Goal: Information Seeking & Learning: Learn about a topic

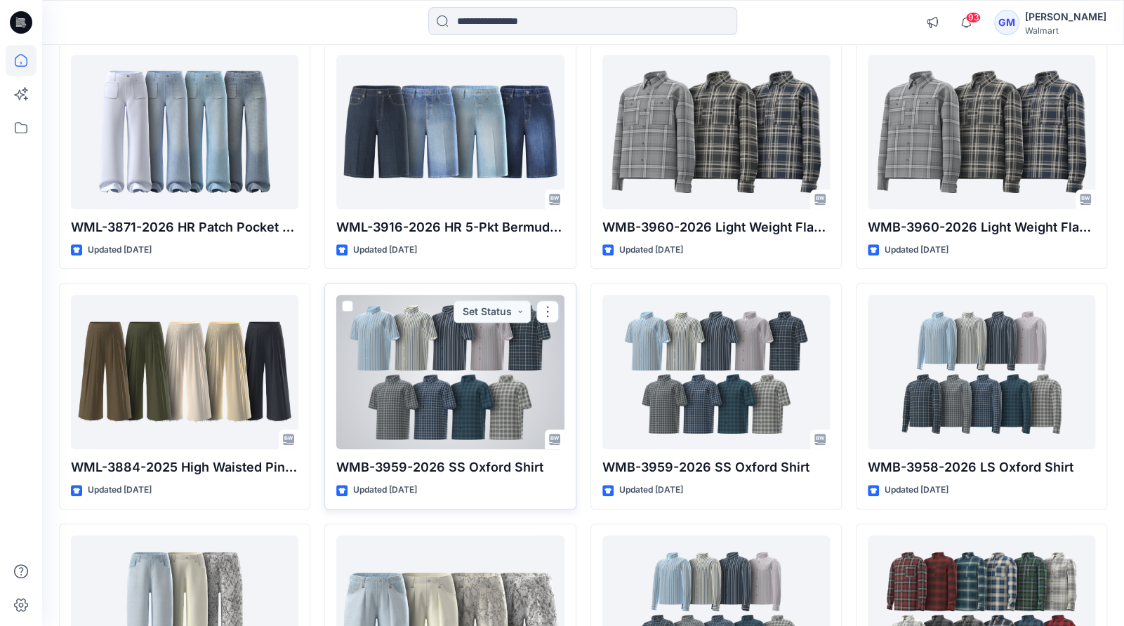
scroll to position [3943, 0]
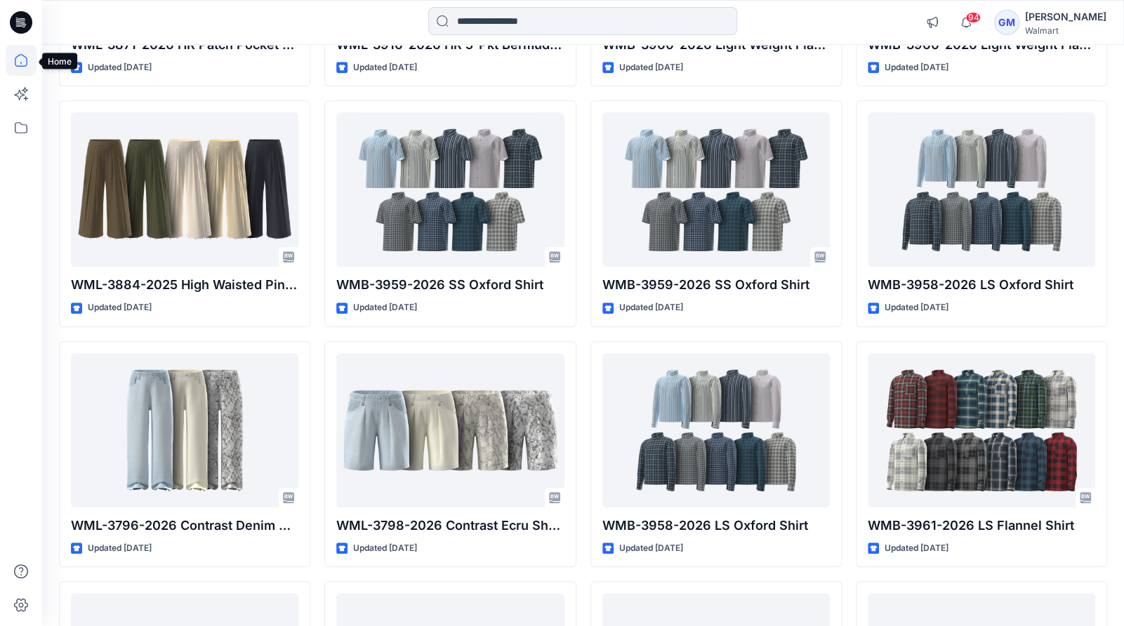
click at [25, 62] on icon at bounding box center [21, 60] width 31 height 31
click at [13, 65] on icon at bounding box center [21, 60] width 31 height 31
click at [14, 65] on icon at bounding box center [21, 60] width 31 height 31
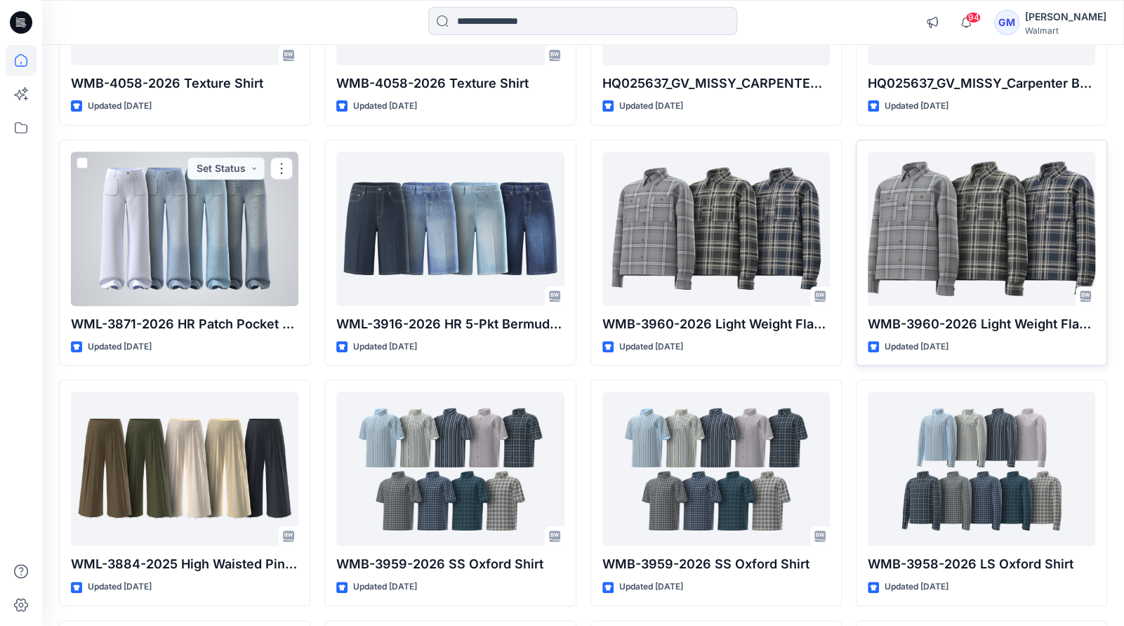
scroll to position [3662, 0]
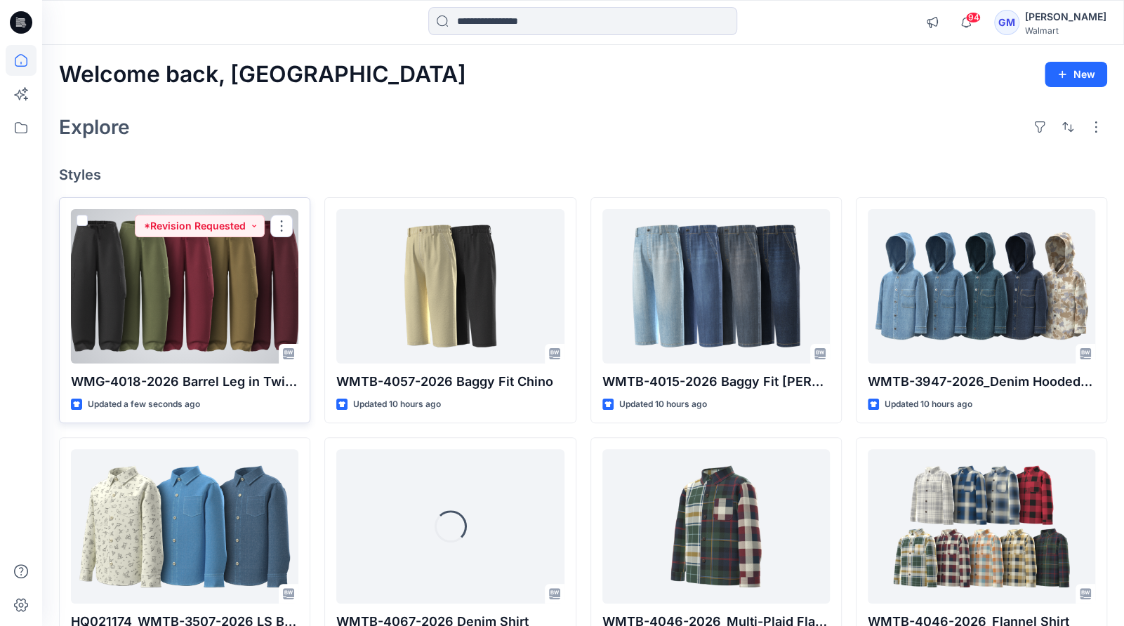
click at [188, 308] on div at bounding box center [184, 286] width 227 height 154
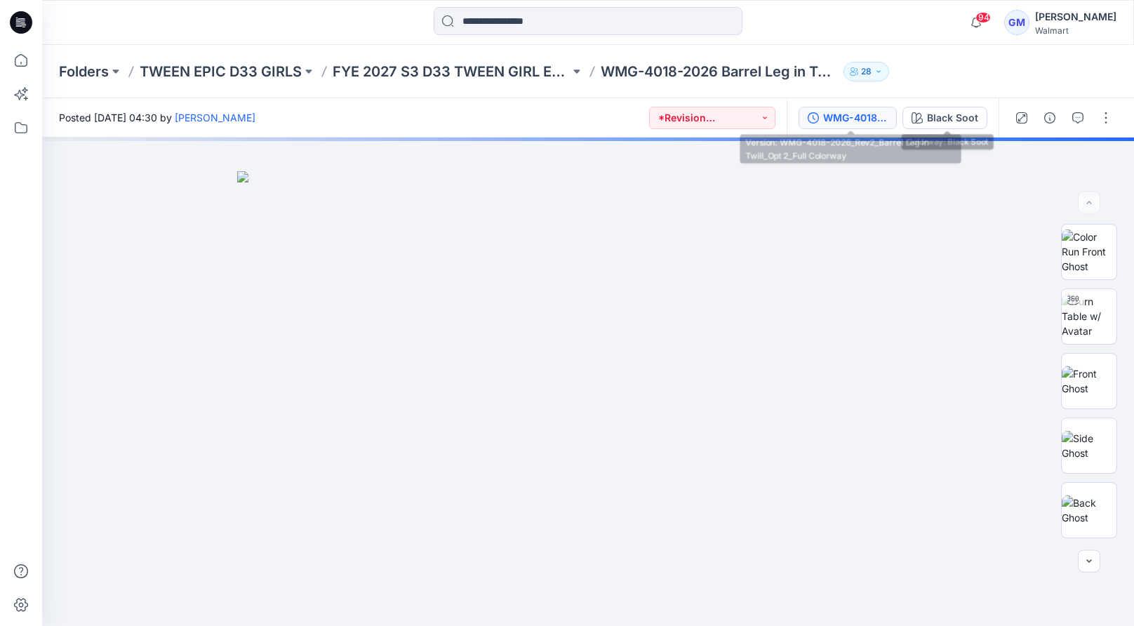
click at [871, 119] on div "WMG-4018-2026_Rev2_Barrel Leg in Twill_Opt 2_Full Colorway" at bounding box center [855, 117] width 65 height 15
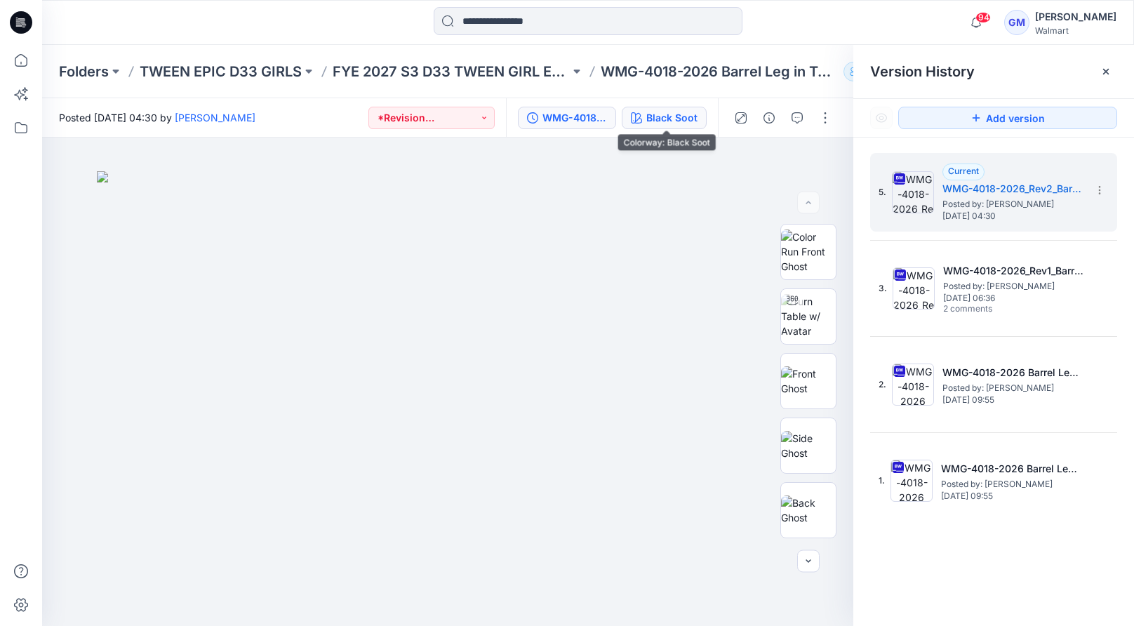
click at [658, 116] on div "Black Soot" at bounding box center [671, 117] width 51 height 15
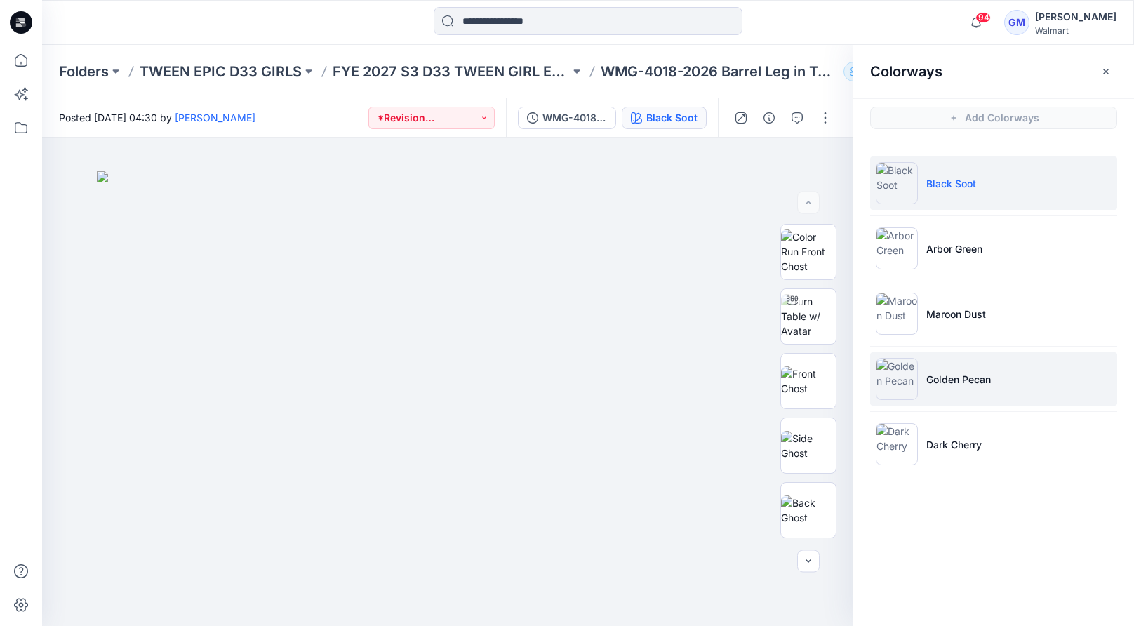
click at [1011, 374] on li "Golden Pecan" at bounding box center [993, 378] width 247 height 53
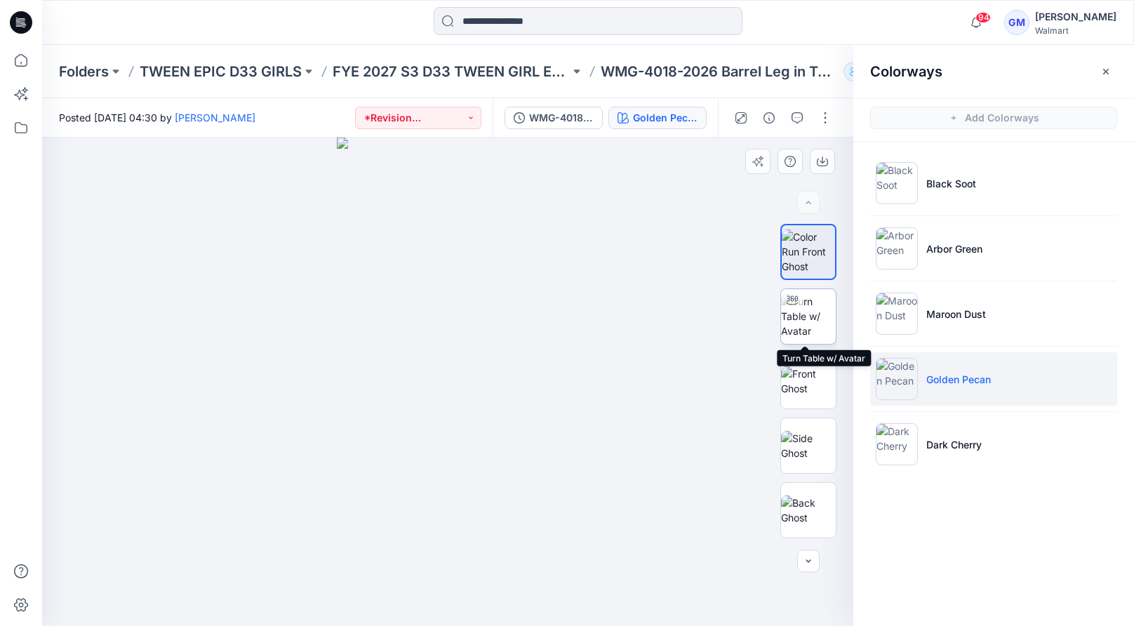
click at [792, 319] on img at bounding box center [808, 316] width 55 height 44
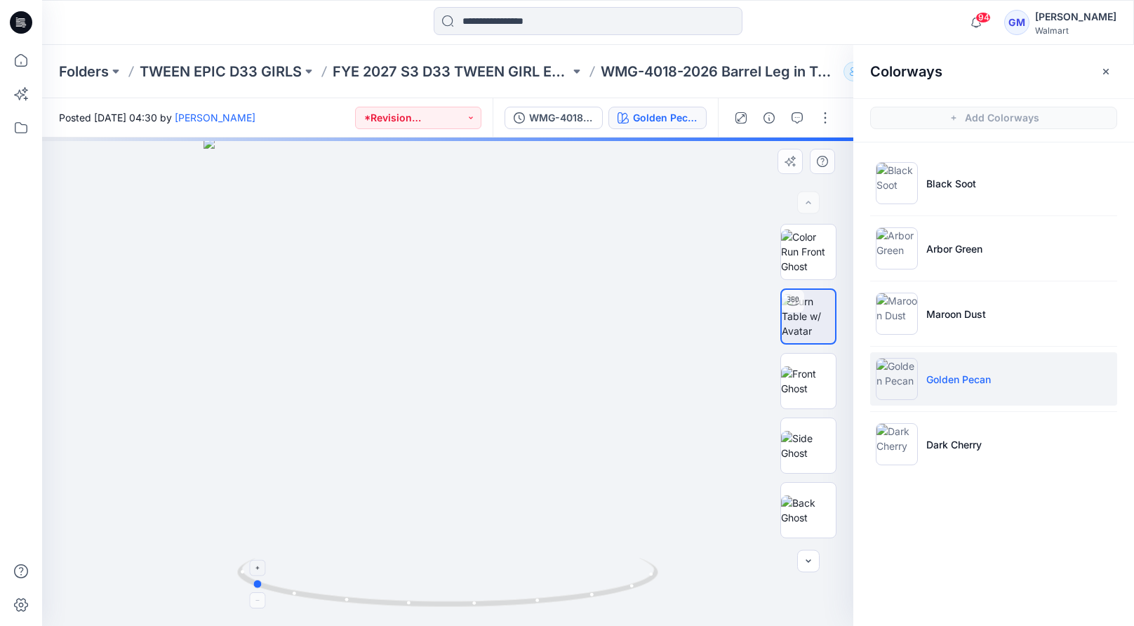
drag, startPoint x: 566, startPoint y: 600, endPoint x: 390, endPoint y: 602, distance: 176.9
click at [390, 602] on icon at bounding box center [449, 584] width 425 height 53
drag, startPoint x: 677, startPoint y: 448, endPoint x: 603, endPoint y: 366, distance: 110.3
click at [674, 247] on div at bounding box center [447, 382] width 811 height 489
drag, startPoint x: 571, startPoint y: 472, endPoint x: 569, endPoint y: 279, distance: 193.7
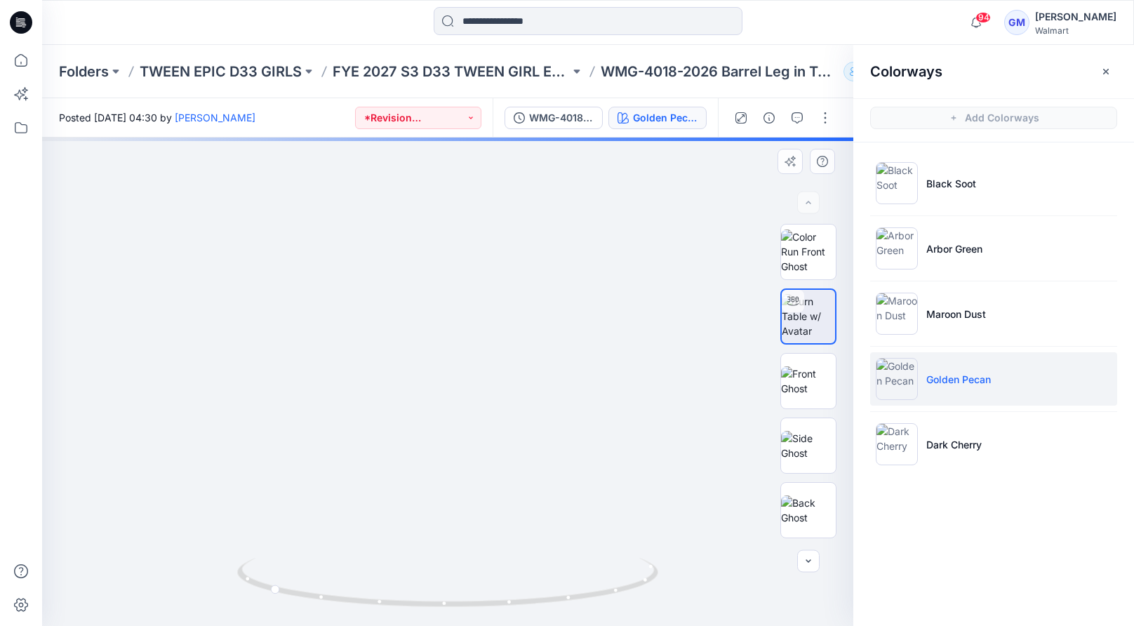
click at [569, 279] on img at bounding box center [446, 90] width 1268 height 1072
drag, startPoint x: 570, startPoint y: 408, endPoint x: 573, endPoint y: 277, distance: 132.0
click at [573, 277] on img at bounding box center [468, 187] width 878 height 878
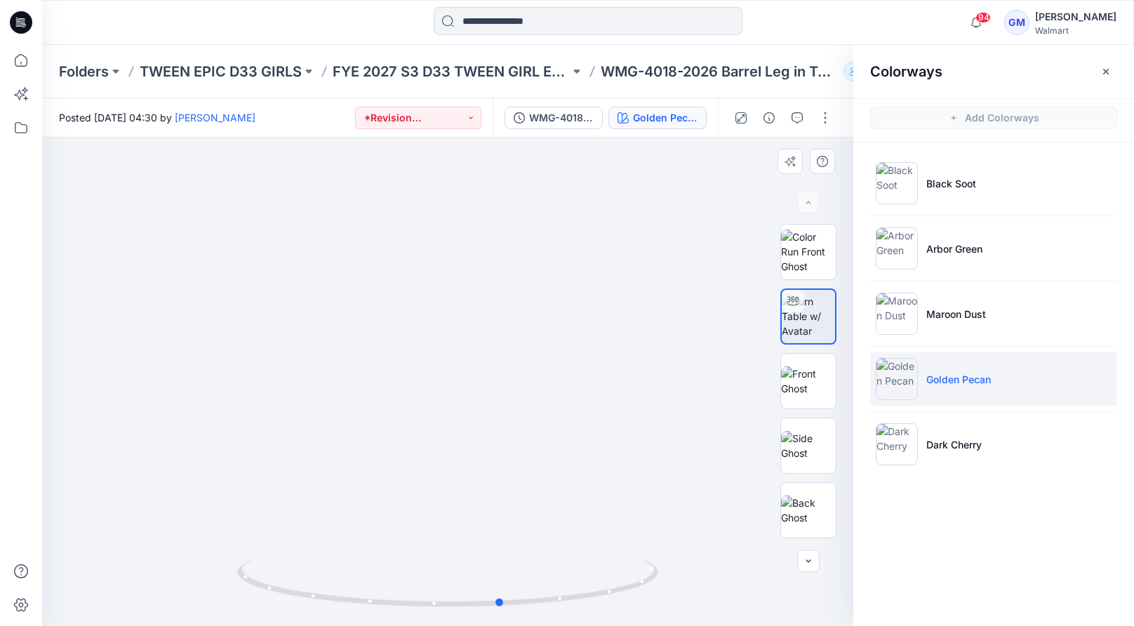
drag, startPoint x: 588, startPoint y: 597, endPoint x: 399, endPoint y: 613, distance: 189.5
click at [399, 613] on div at bounding box center [447, 591] width 421 height 70
drag, startPoint x: 571, startPoint y: 505, endPoint x: 592, endPoint y: 394, distance: 112.9
click at [592, 394] on div at bounding box center [447, 382] width 811 height 489
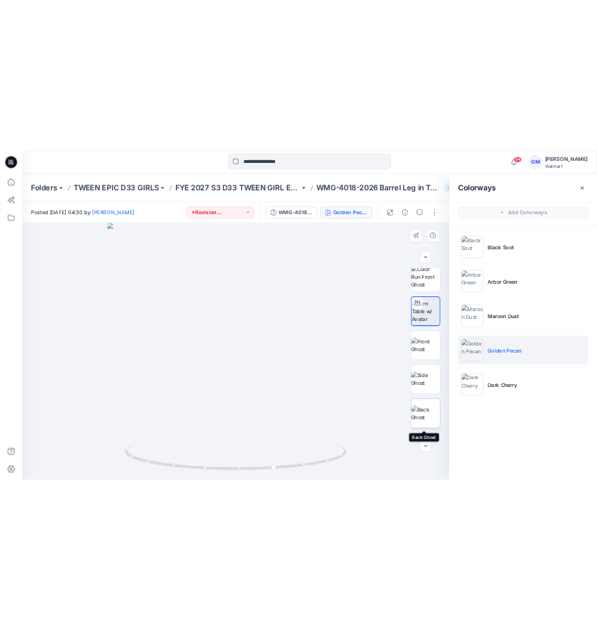
scroll to position [62, 0]
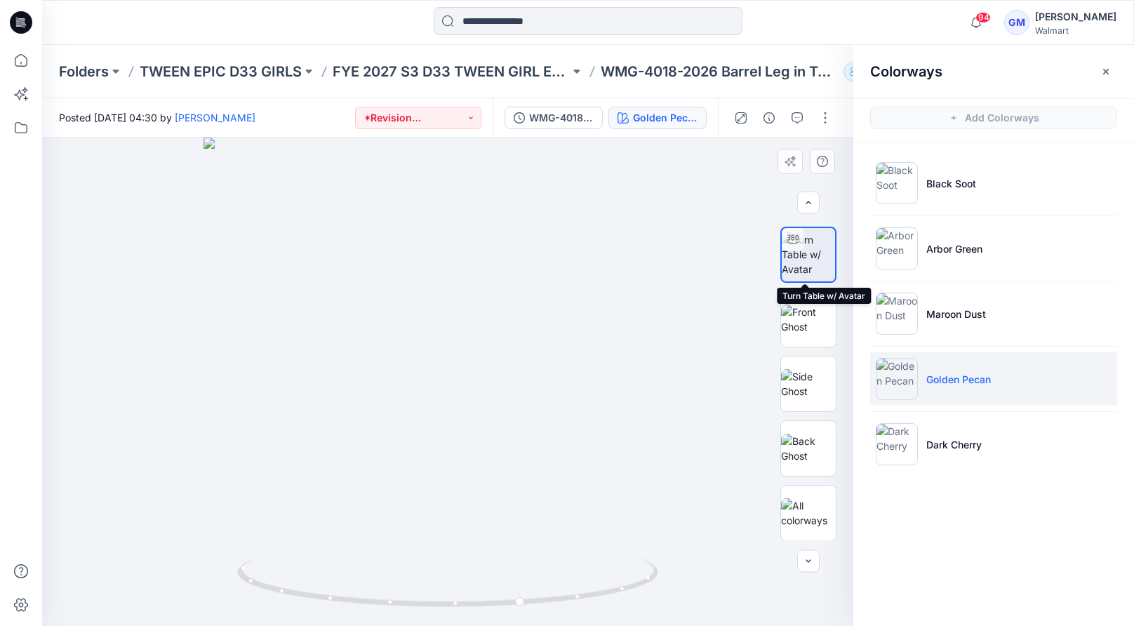
click at [808, 265] on img at bounding box center [808, 254] width 53 height 44
drag, startPoint x: 570, startPoint y: 606, endPoint x: 557, endPoint y: 611, distance: 14.2
click at [557, 611] on div at bounding box center [447, 382] width 811 height 489
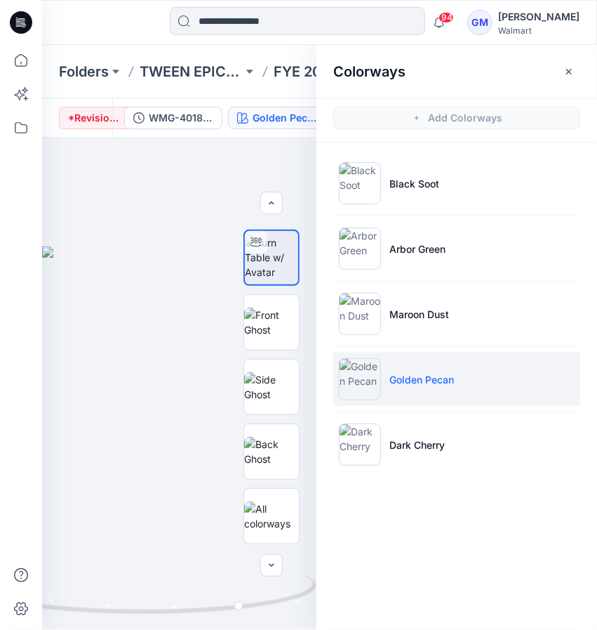
scroll to position [58, 0]
click at [569, 71] on icon "button" at bounding box center [569, 71] width 6 height 6
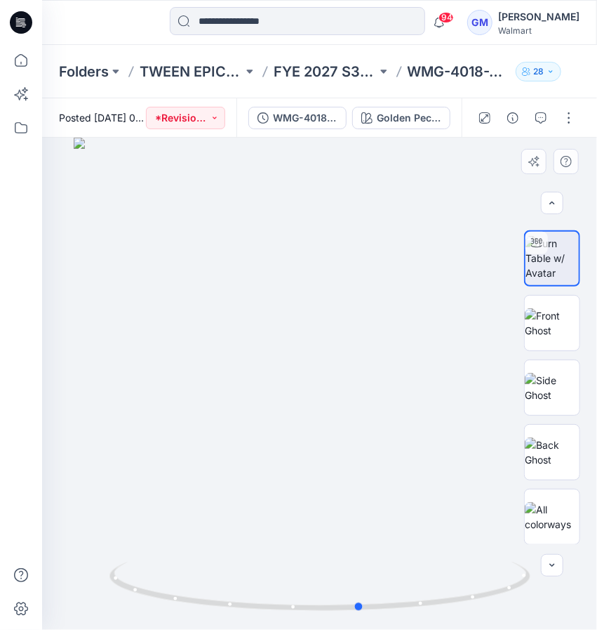
drag, startPoint x: 331, startPoint y: 478, endPoint x: 310, endPoint y: 348, distance: 131.5
click at [310, 348] on div at bounding box center [319, 384] width 555 height 492
drag, startPoint x: 381, startPoint y: 527, endPoint x: 380, endPoint y: 425, distance: 102.5
click at [380, 425] on div at bounding box center [319, 384] width 555 height 492
